Goal: Navigation & Orientation: Understand site structure

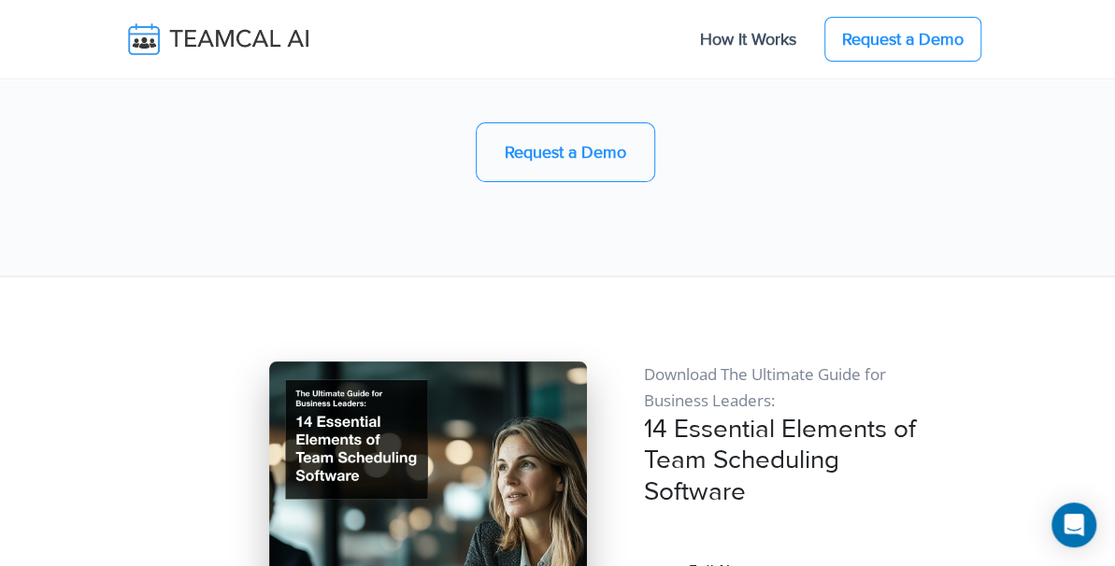
scroll to position [16680, 0]
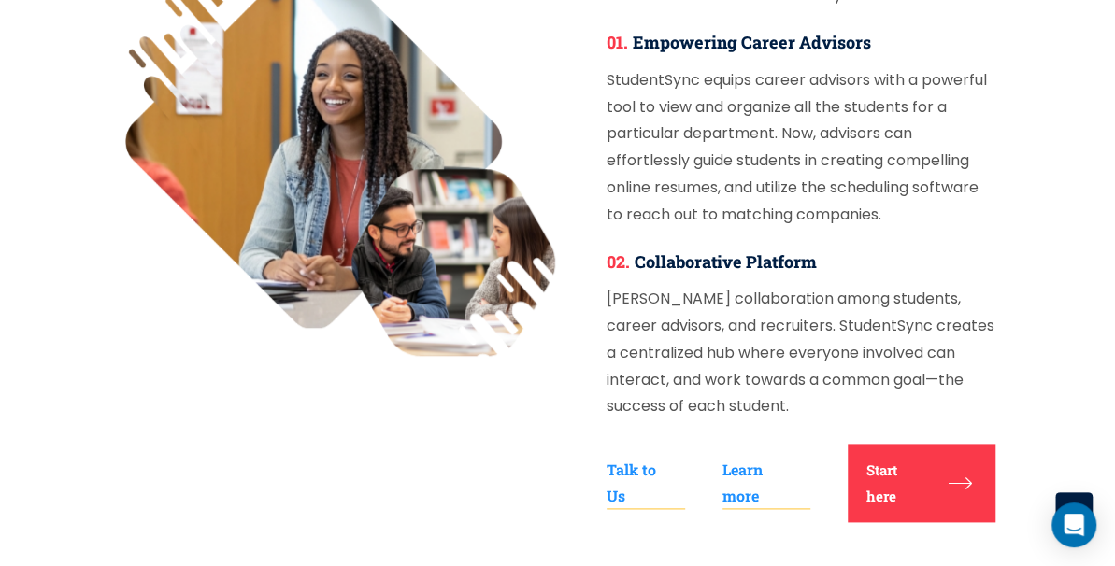
scroll to position [876, 0]
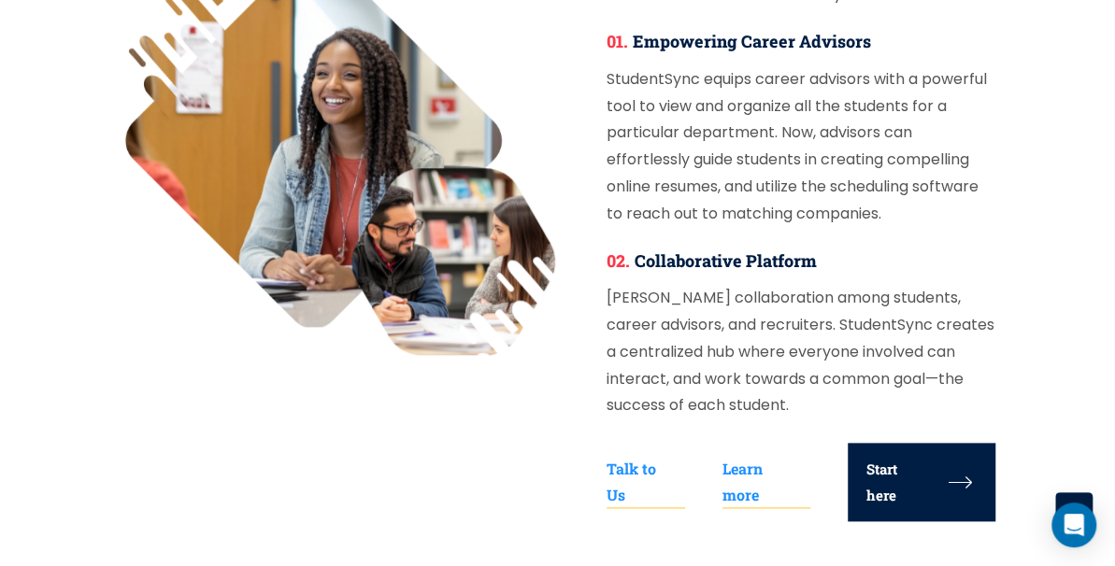
click at [915, 443] on link "Start here" at bounding box center [922, 482] width 148 height 79
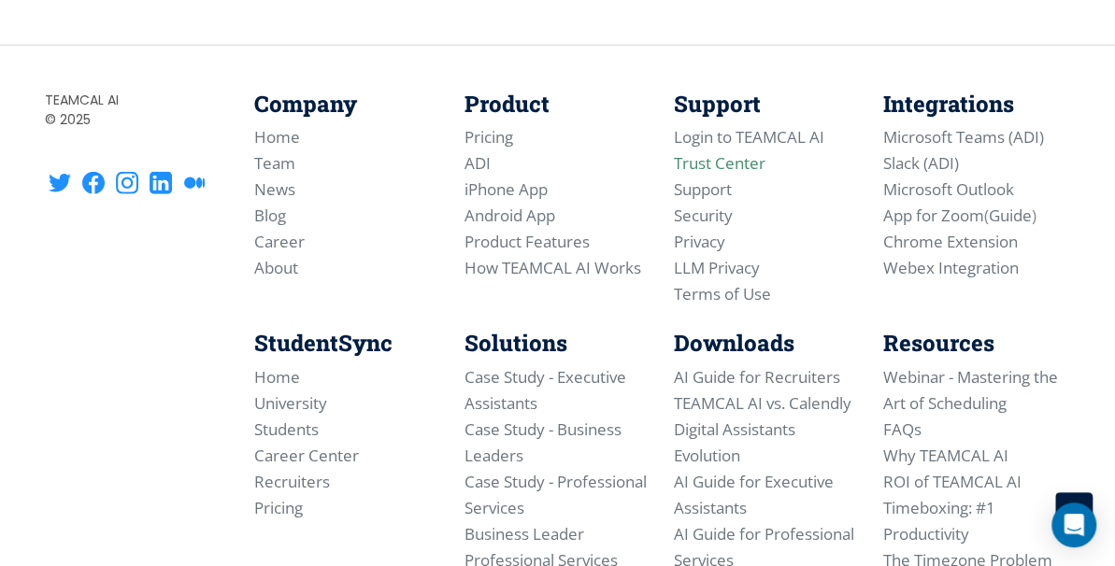
scroll to position [2069, 0]
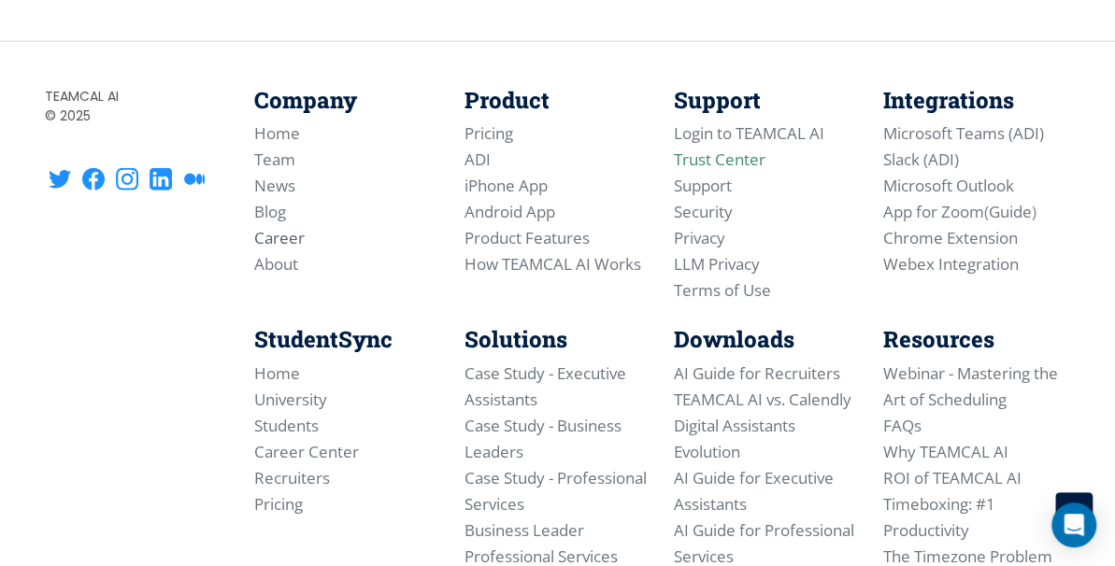
click at [290, 249] on link "Career" at bounding box center [279, 237] width 50 height 21
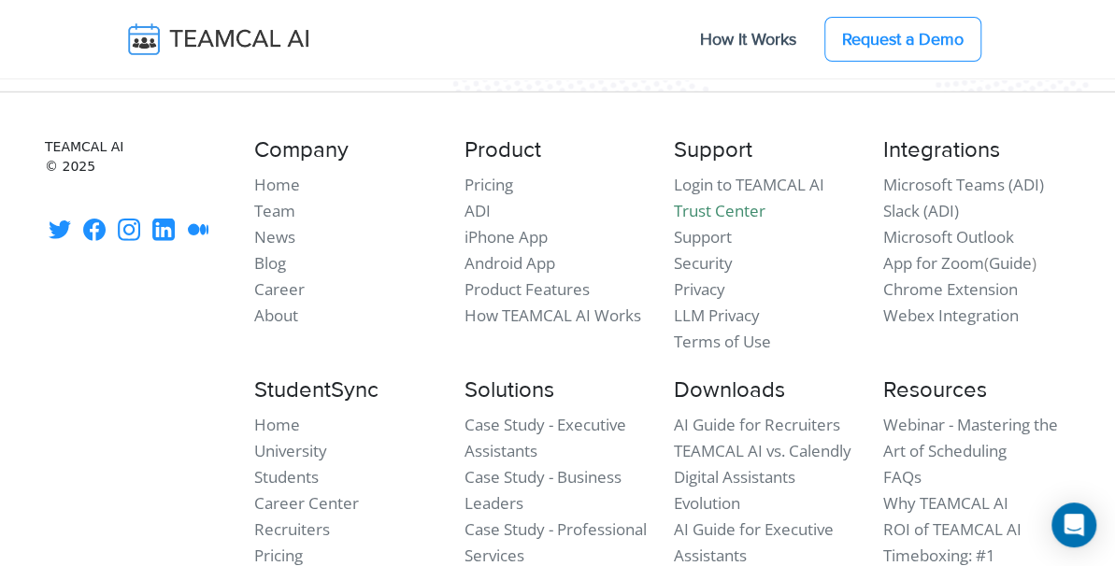
scroll to position [2564, 0]
click at [273, 221] on link "Team" at bounding box center [274, 210] width 41 height 21
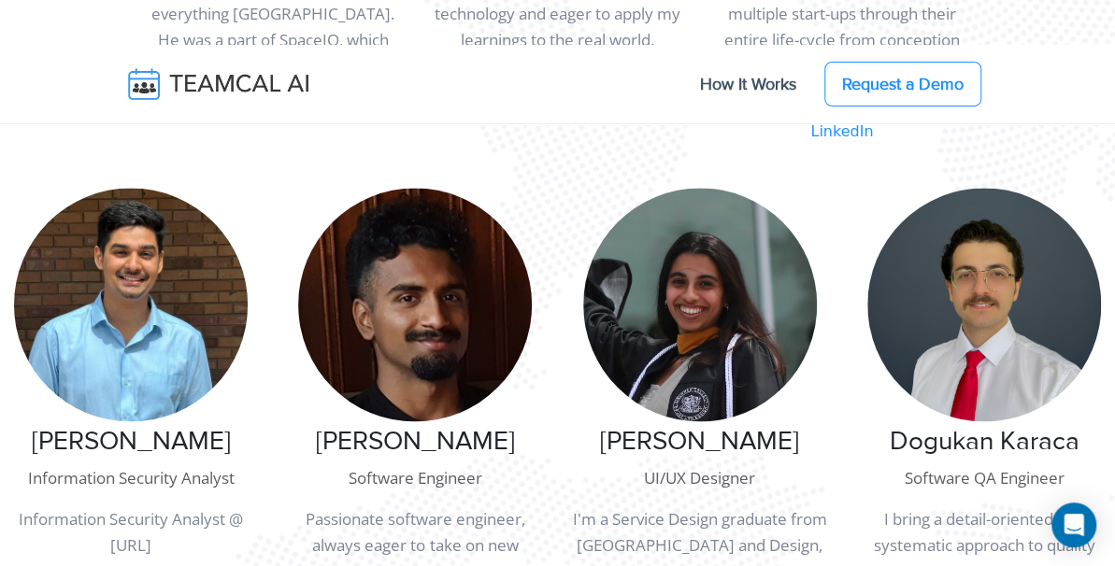
scroll to position [936, 0]
